Goal: Task Accomplishment & Management: Manage account settings

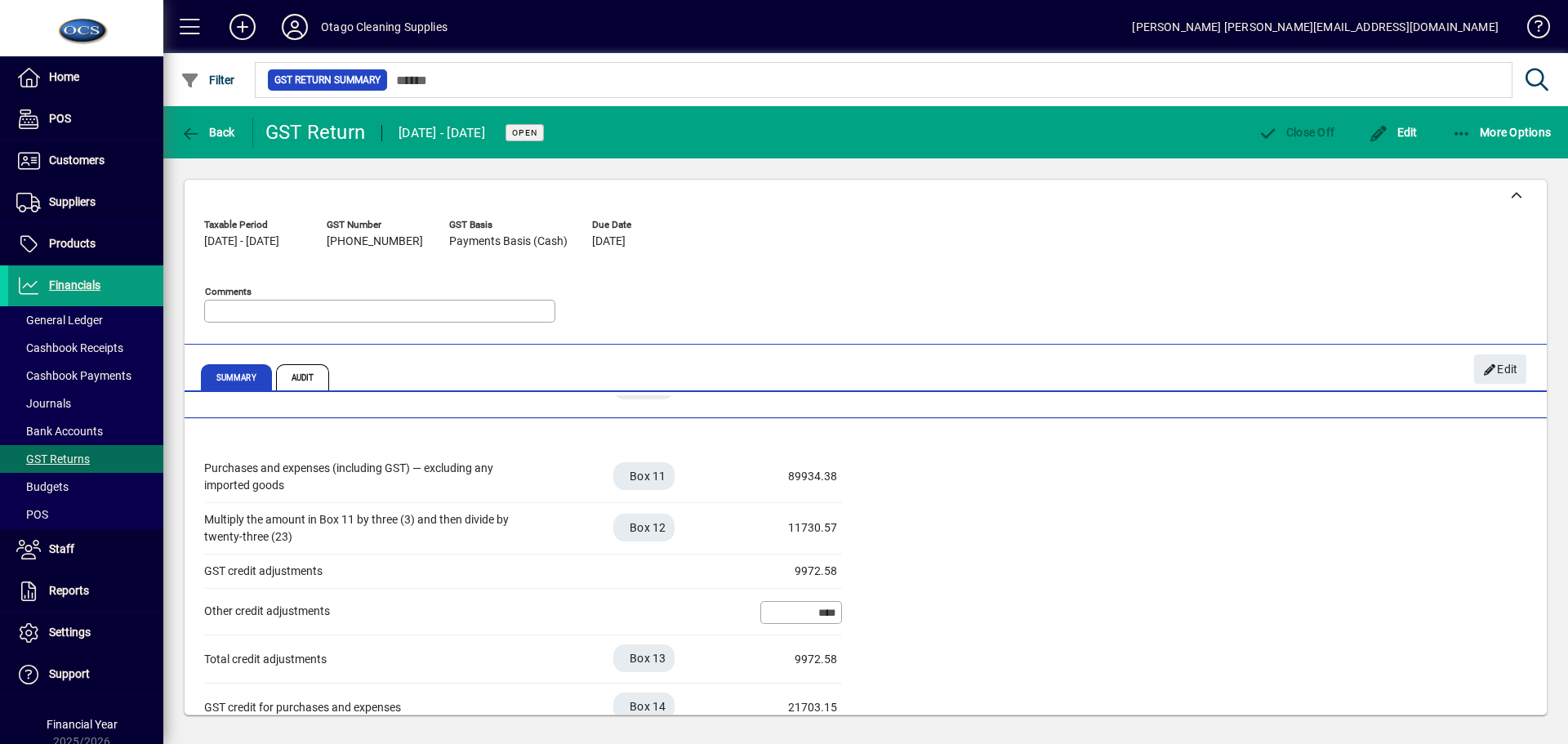
scroll to position [407, 0]
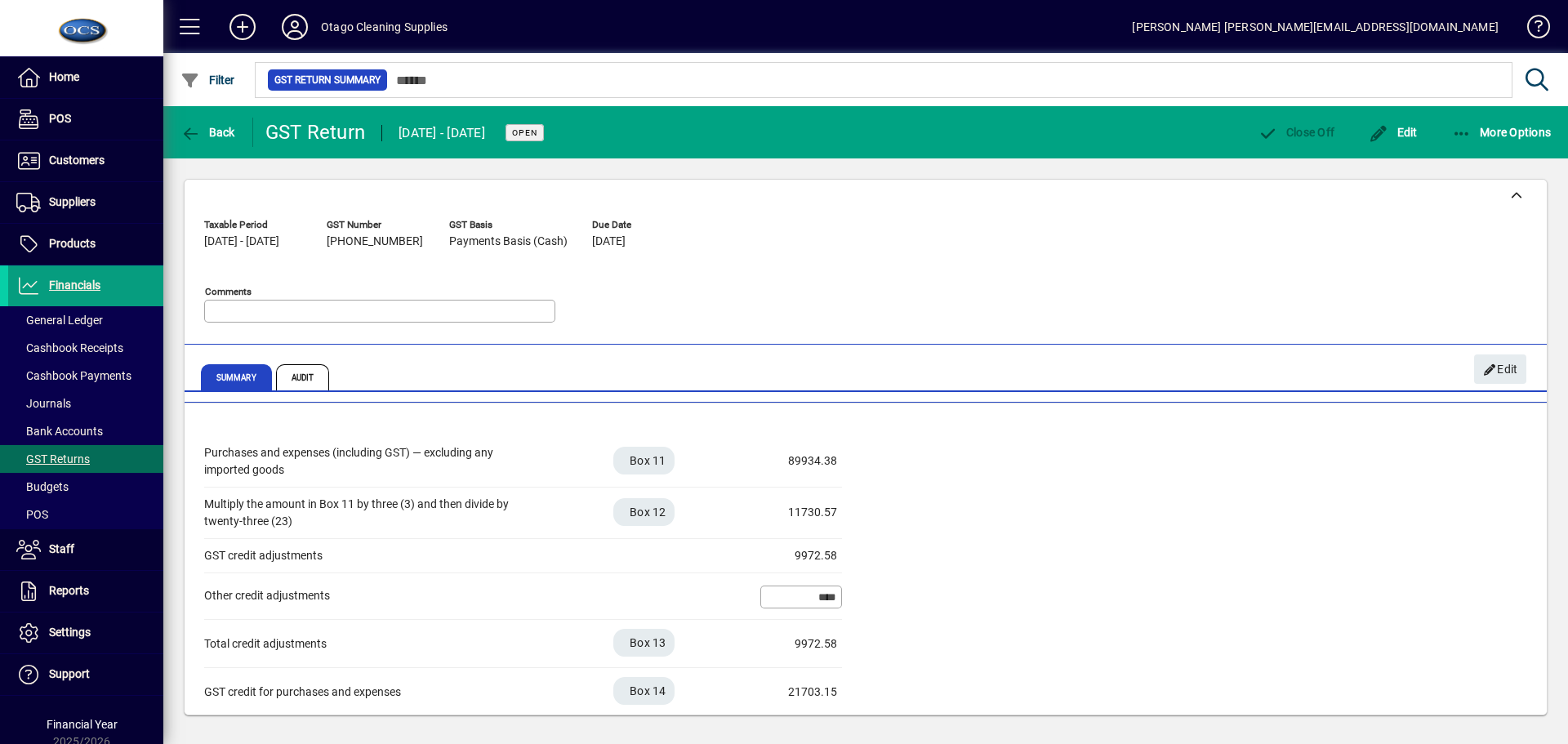
click at [1064, 475] on div "Purchases and expenses (including GST) — excluding any imported goods Box 11 89…" at bounding box center [866, 576] width 1323 height 280
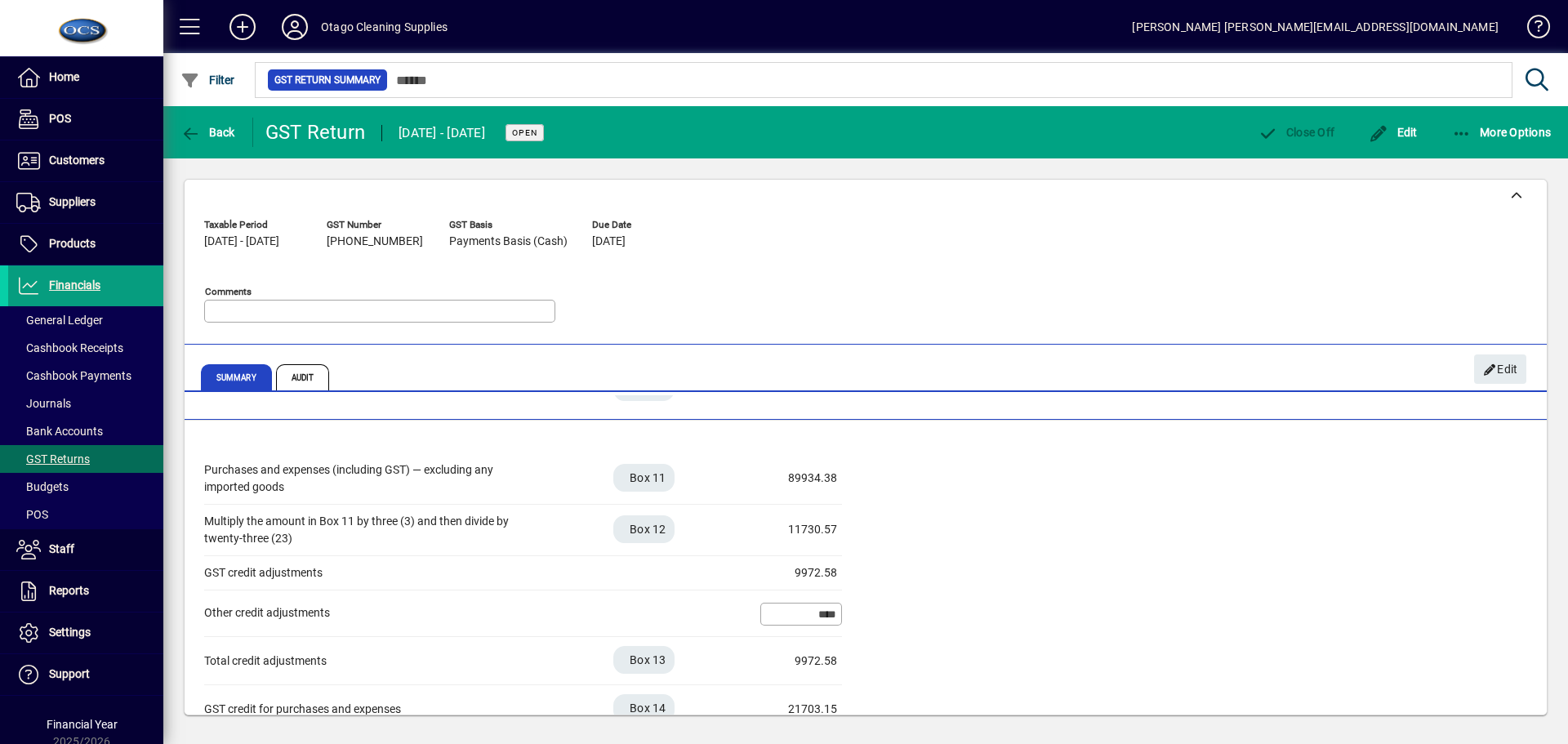
scroll to position [488, 0]
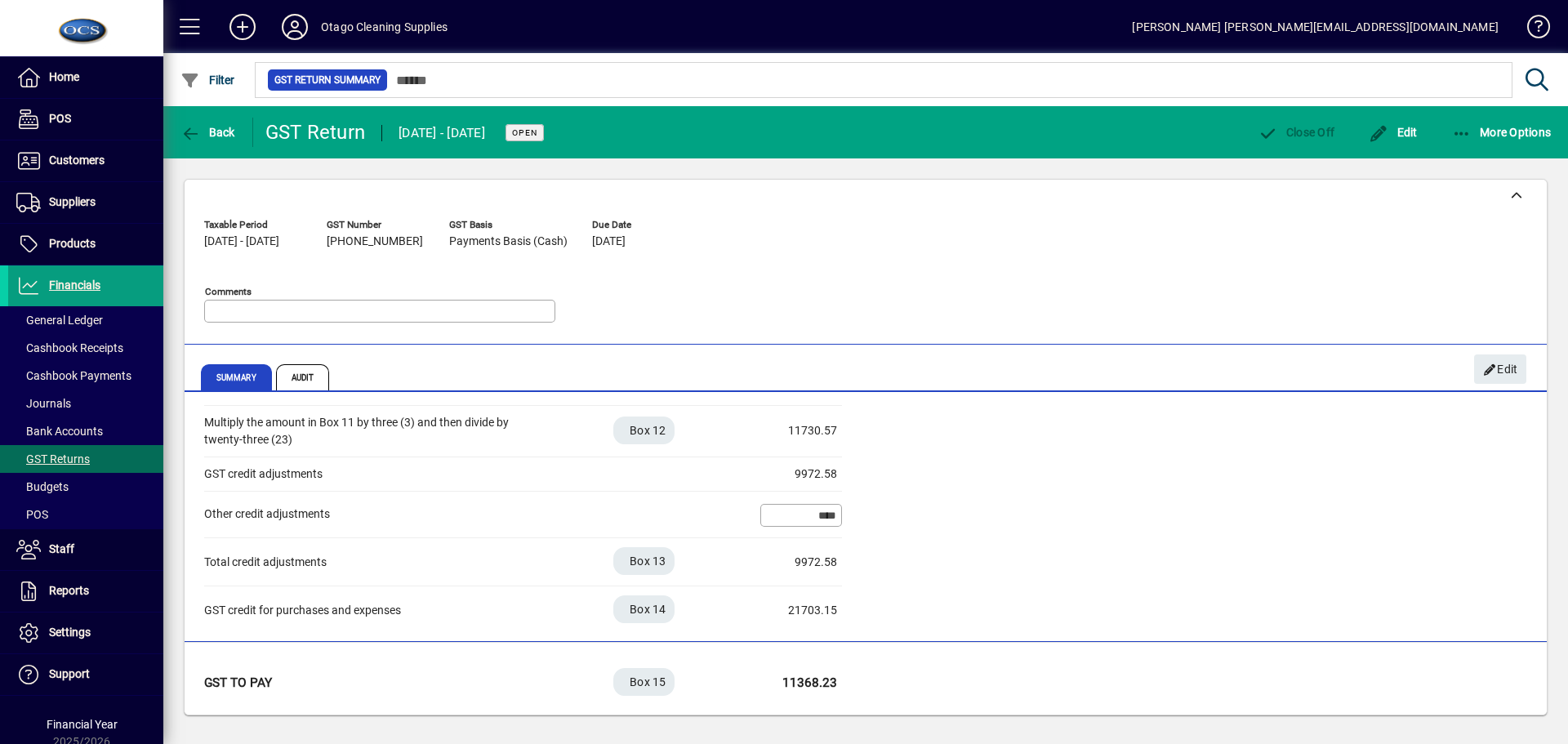
click at [814, 424] on div "11730.57" at bounding box center [796, 431] width 82 height 17
click at [1499, 367] on span "Edit" at bounding box center [1501, 370] width 35 height 27
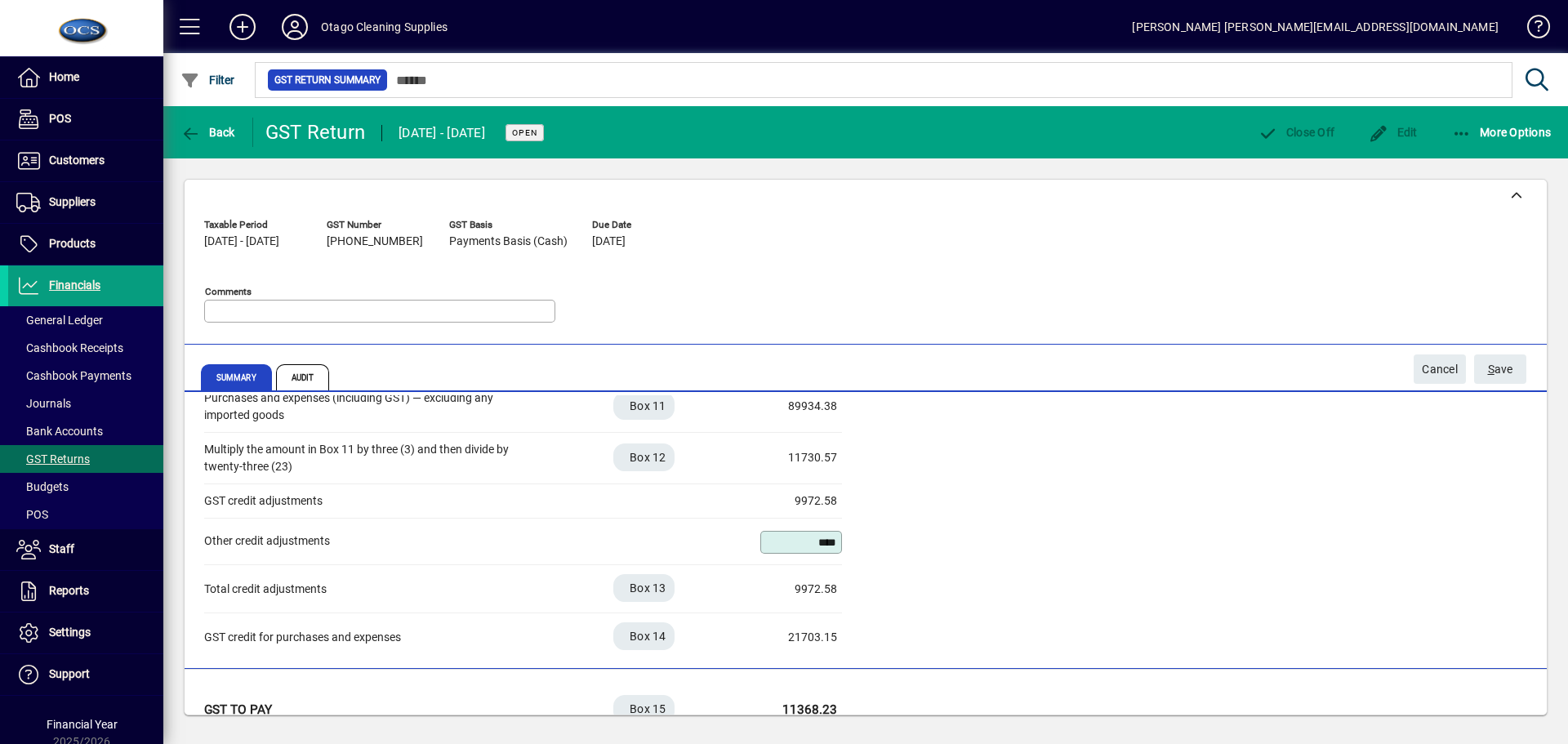
scroll to position [435, 0]
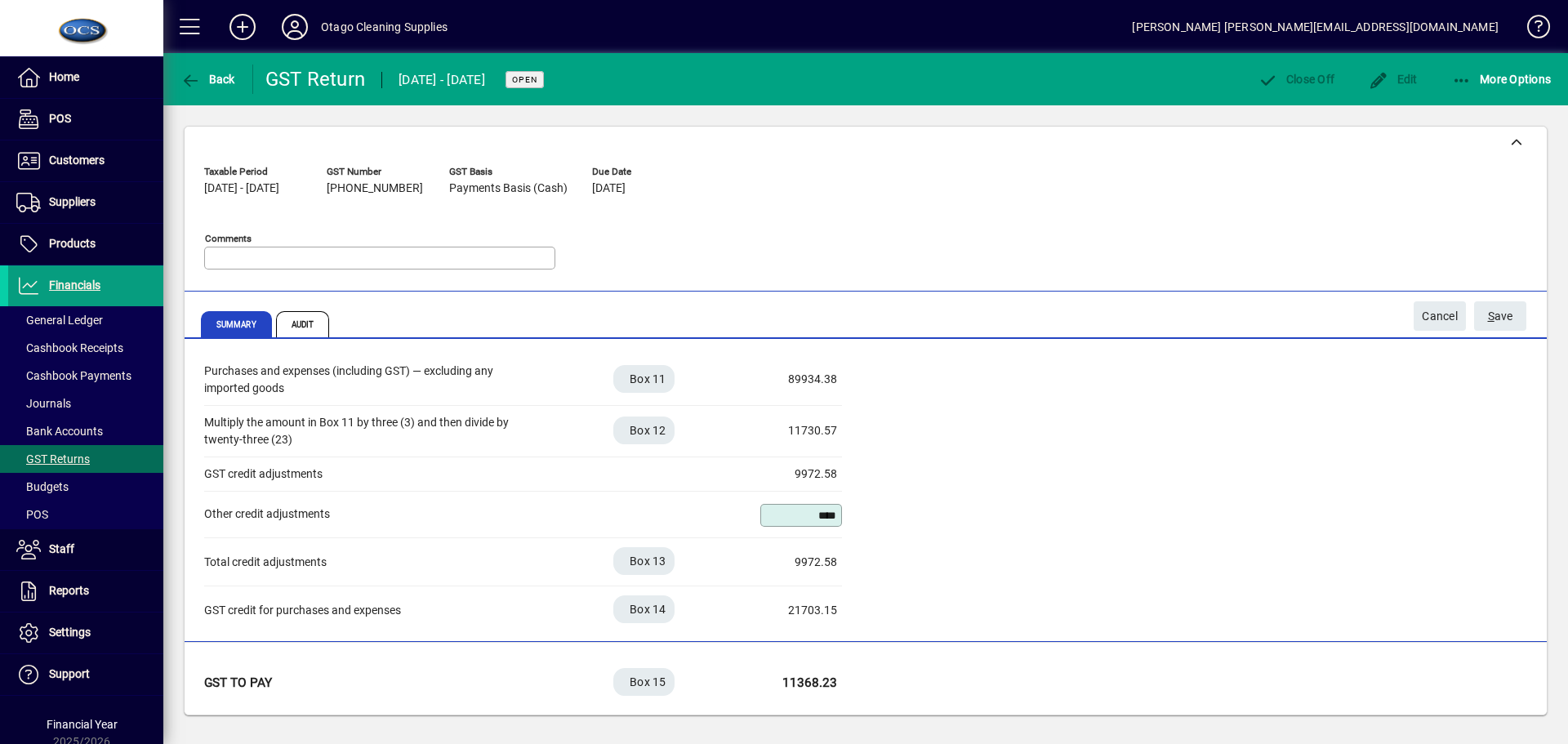
click at [814, 381] on div "89934.38" at bounding box center [796, 379] width 82 height 17
click at [798, 600] on div "GST credit for purchases and expenses Box 14 21703.15" at bounding box center [523, 609] width 638 height 48
click at [803, 614] on div "21703.15" at bounding box center [796, 610] width 82 height 17
click at [1446, 319] on span "Cancel" at bounding box center [1441, 317] width 36 height 27
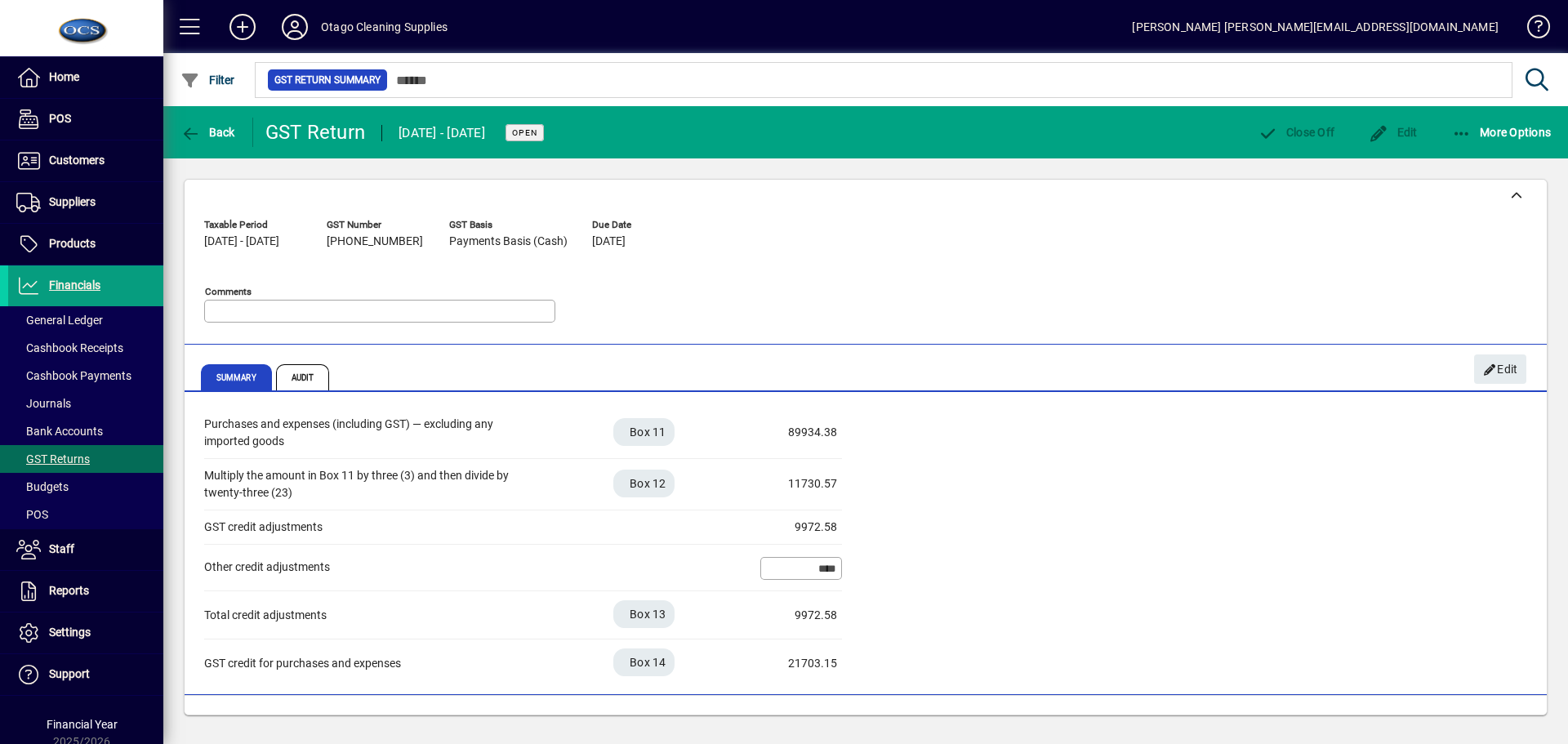
scroll to position [488, 0]
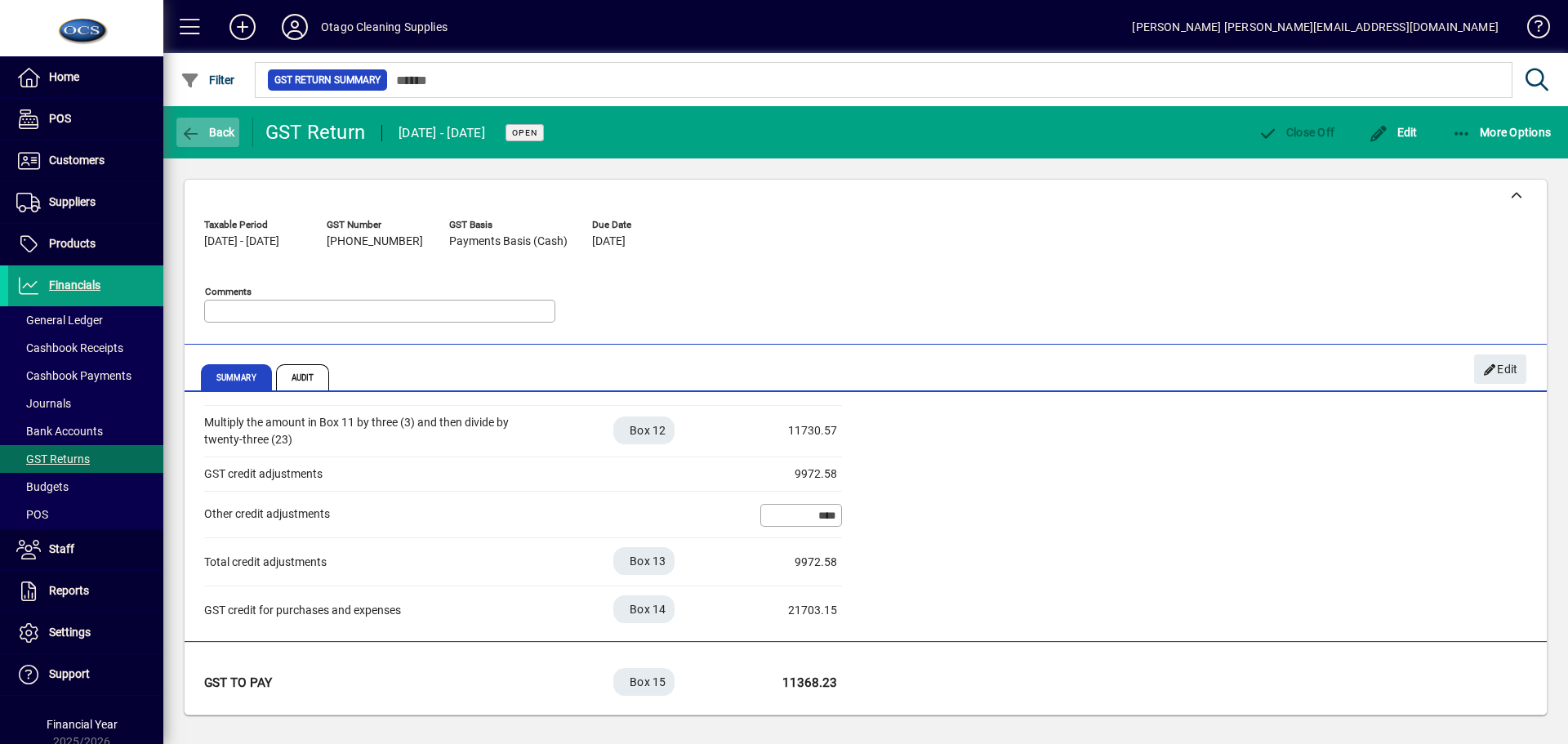
click at [222, 134] on span "Back" at bounding box center [207, 132] width 55 height 13
